Goal: Transaction & Acquisition: Purchase product/service

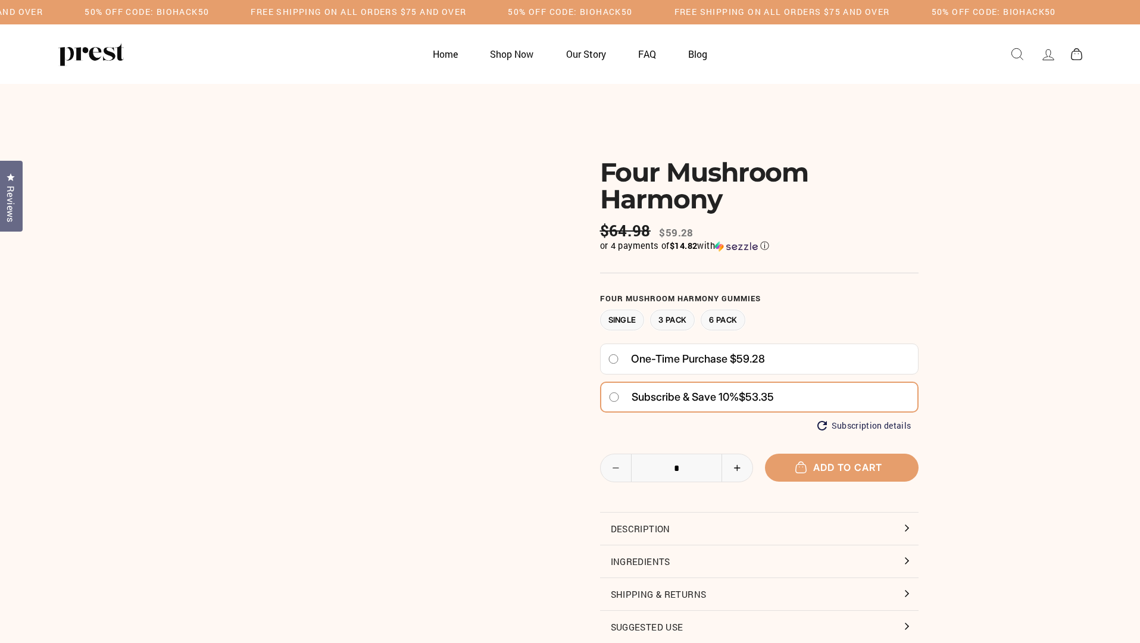
click at [688, 403] on span "Subscribe & save 10%" at bounding box center [685, 397] width 107 height 13
click at [841, 473] on span "Add to cart" at bounding box center [841, 467] width 81 height 12
